Goal: Find specific page/section

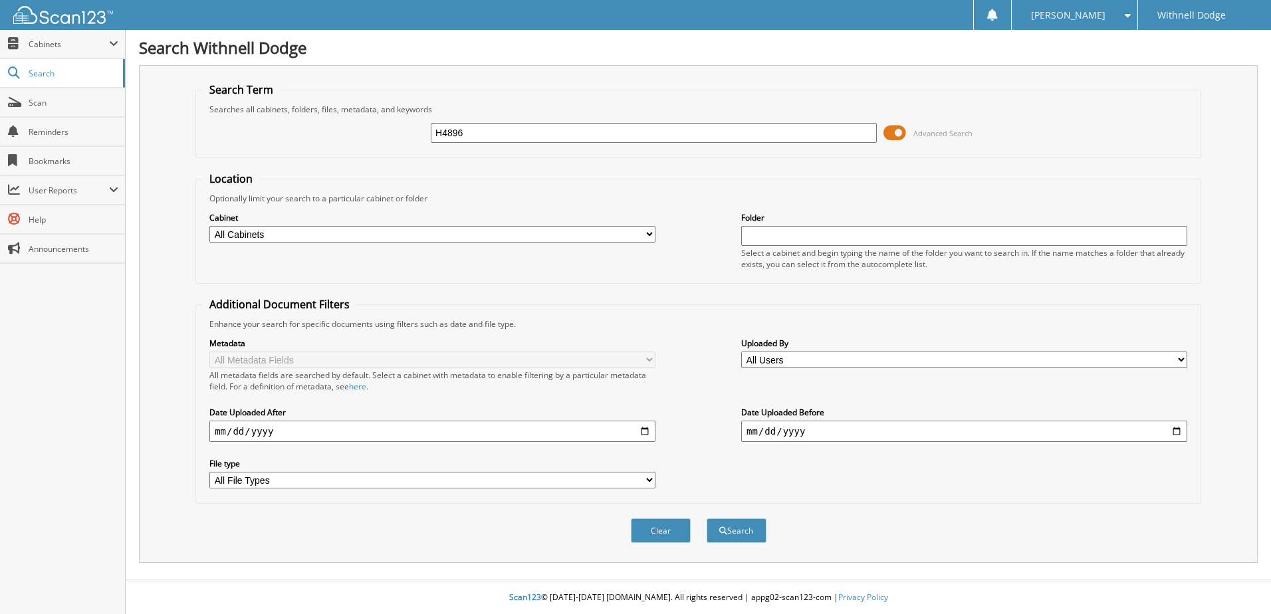
type input "H4896"
click at [706, 518] on button "Search" at bounding box center [736, 530] width 60 height 25
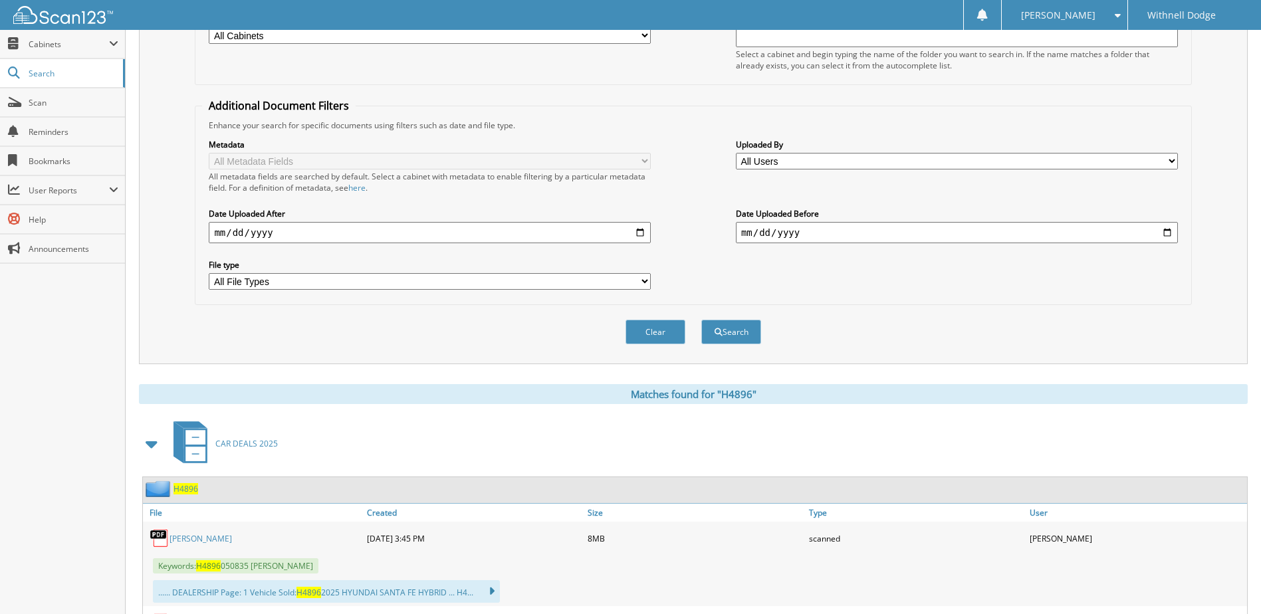
scroll to position [309, 0]
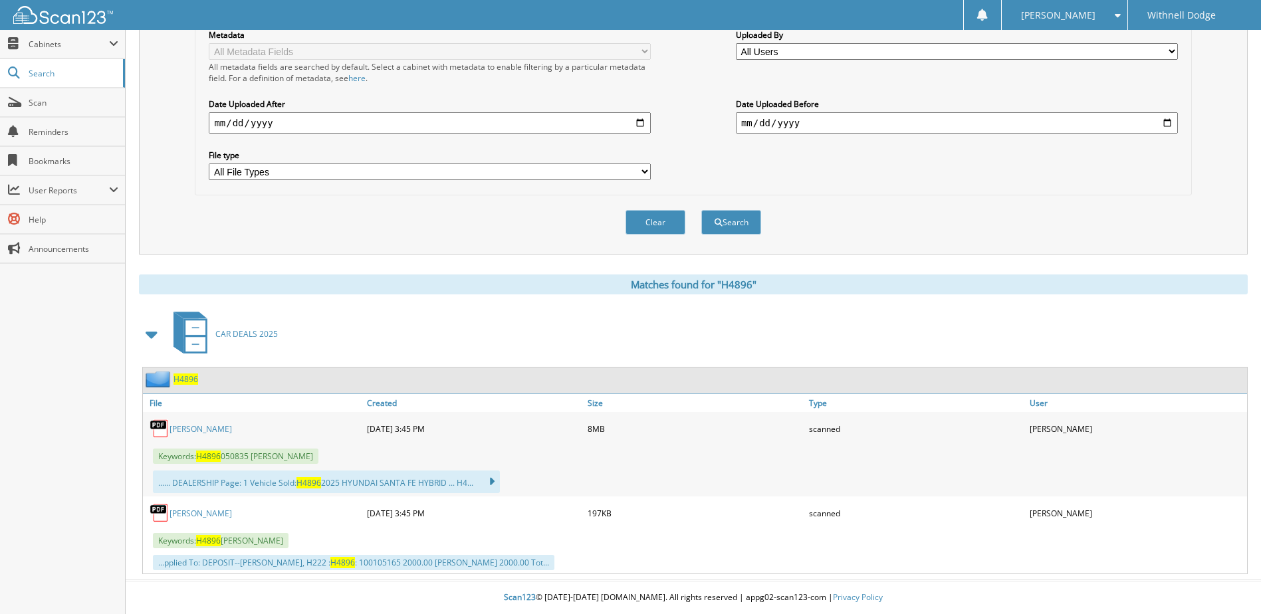
click at [217, 426] on link "KLIBANOFF, ALAN" at bounding box center [200, 428] width 62 height 11
click at [649, 216] on button "Clear" at bounding box center [655, 222] width 60 height 25
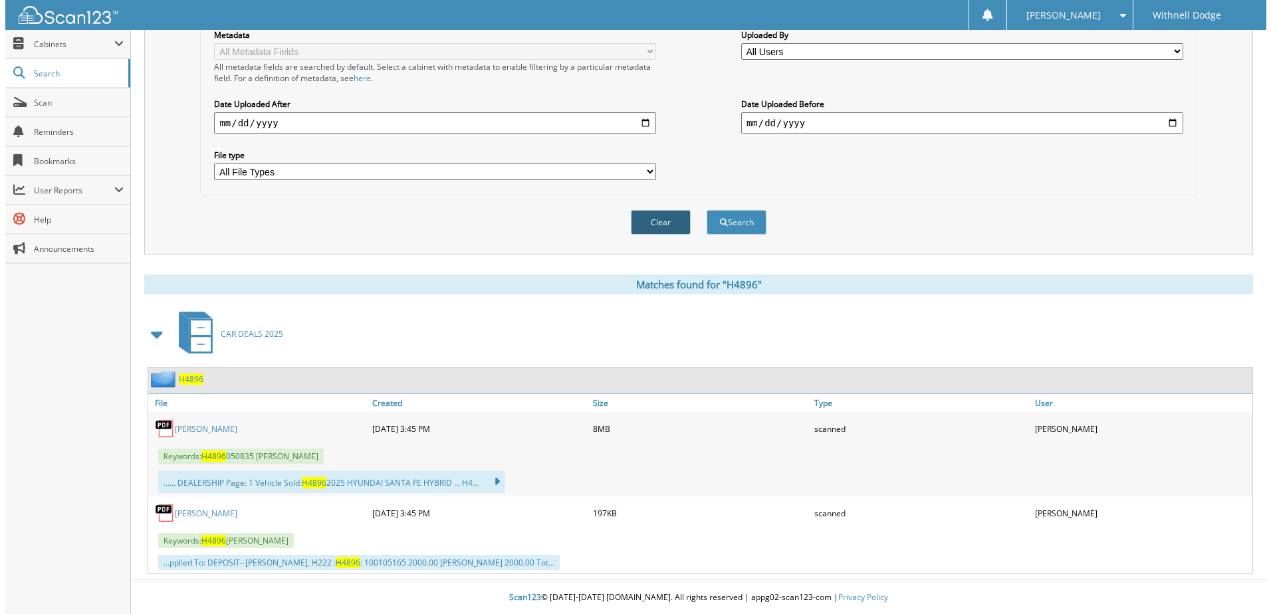
scroll to position [0, 0]
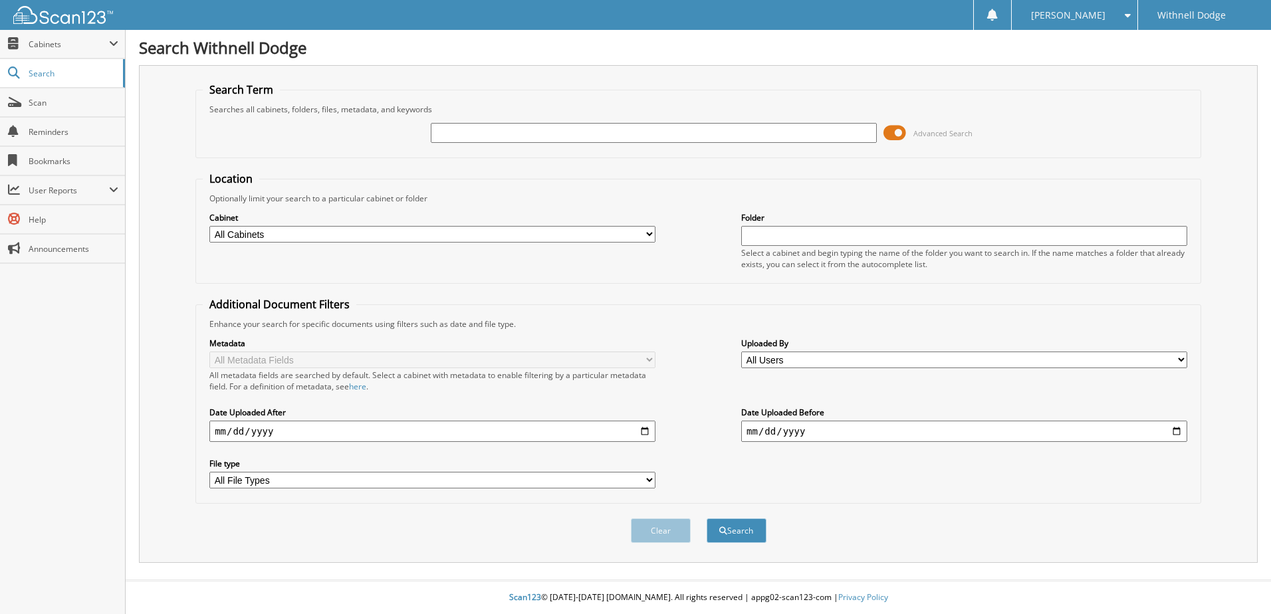
click at [896, 133] on span at bounding box center [894, 133] width 23 height 20
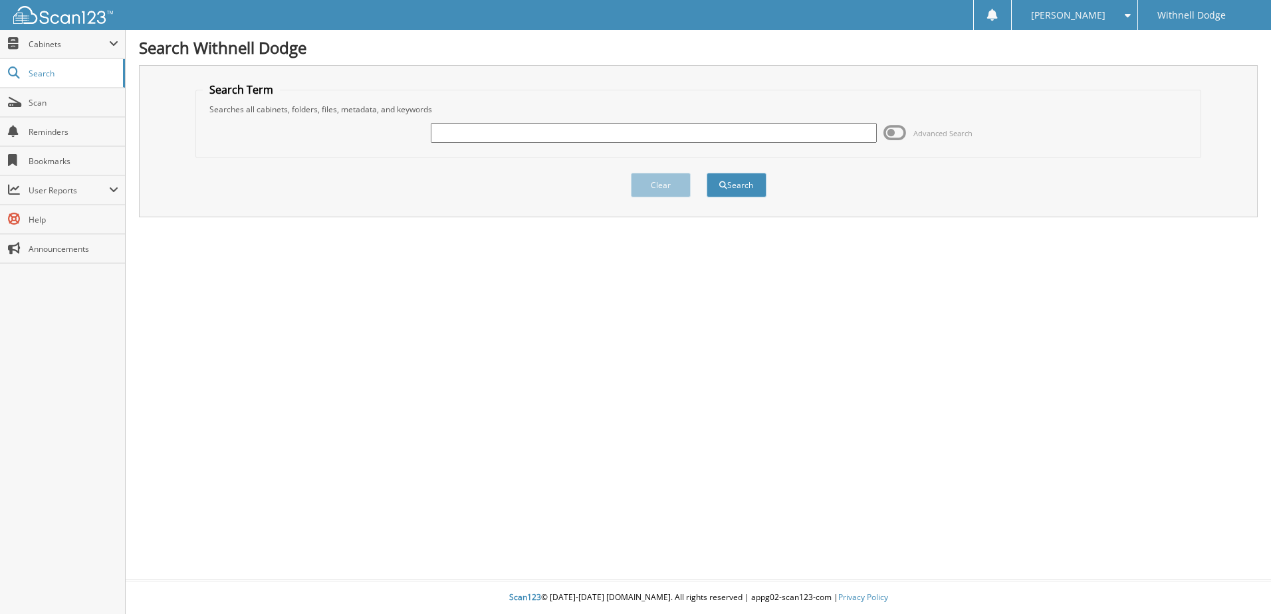
click at [609, 140] on input "text" at bounding box center [654, 133] width 446 height 20
click at [1123, 16] on span at bounding box center [1124, 15] width 13 height 9
click at [1094, 44] on link "Settings" at bounding box center [1074, 41] width 126 height 23
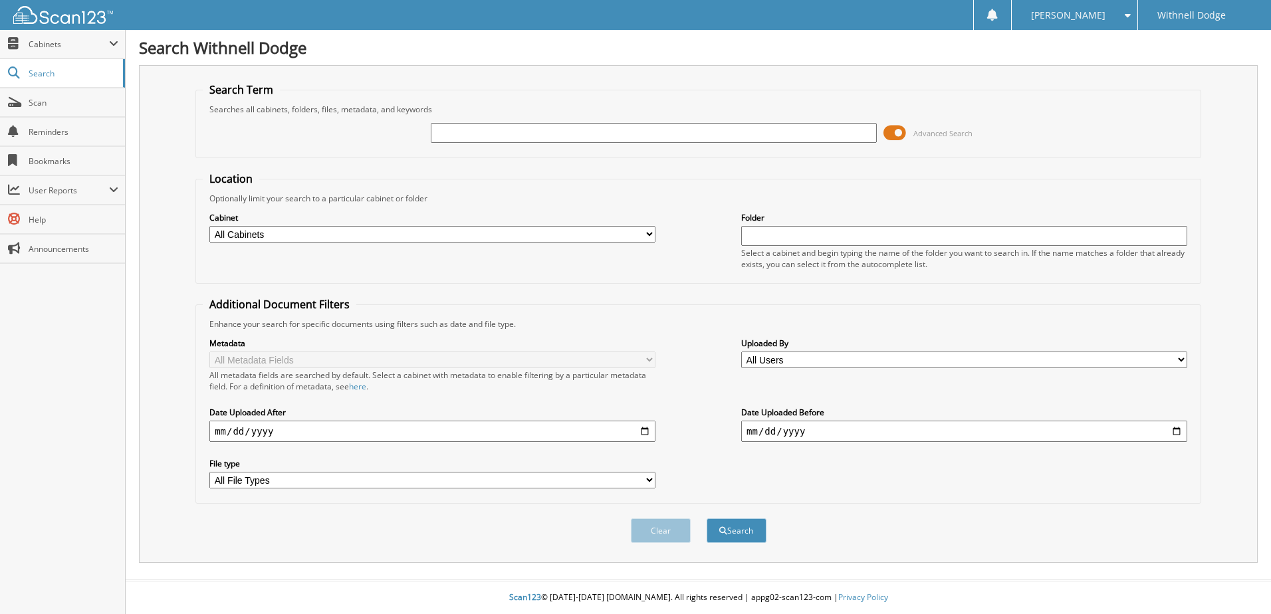
click at [896, 128] on span at bounding box center [894, 133] width 23 height 20
